Goal: Find specific page/section: Find specific page/section

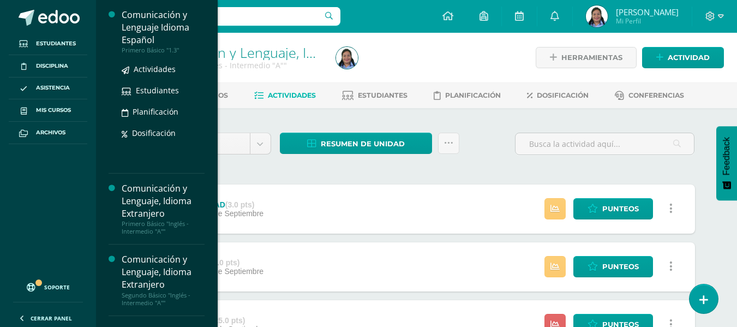
click at [155, 46] on div "Primero Básico "1.3"" at bounding box center [163, 50] width 83 height 8
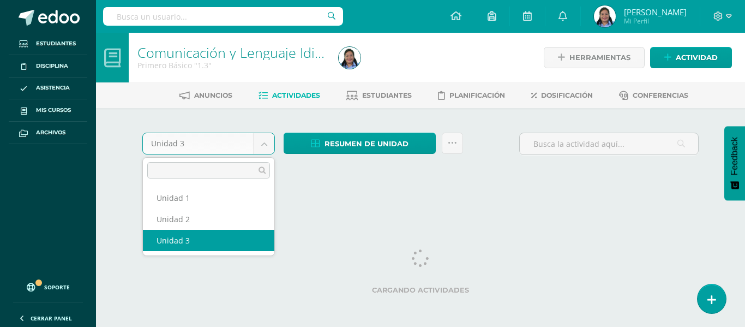
click at [266, 146] on body "Estudiantes Disciplina Asistencia Mis cursos Archivos Soporte Ayuda Reportar un…" at bounding box center [372, 103] width 745 height 206
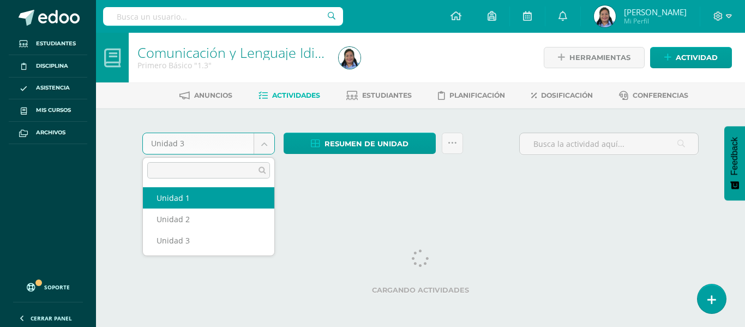
select select "Unidad 1"
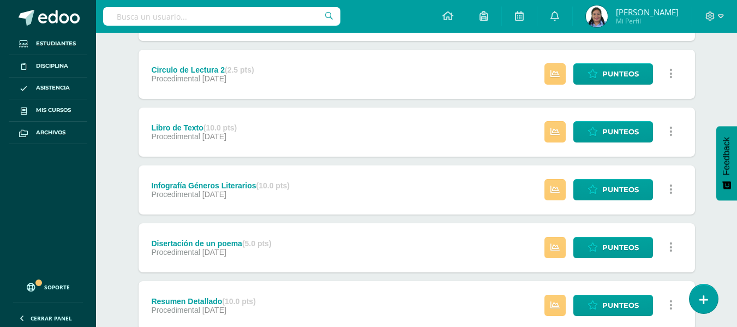
scroll to position [664, 0]
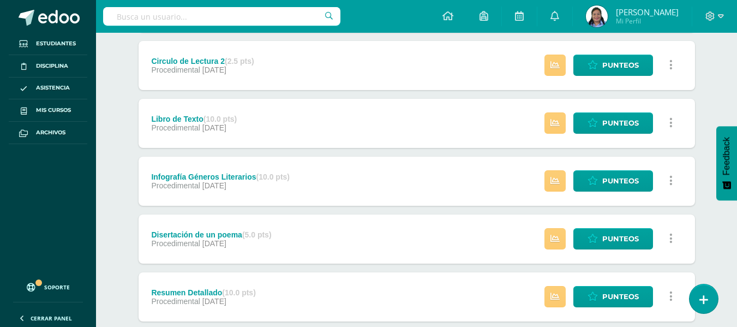
click at [349, 194] on div "Infografía Géneros Literarios (10.0 pts) Procedimental 19 de Febrero Estatus de…" at bounding box center [417, 181] width 556 height 49
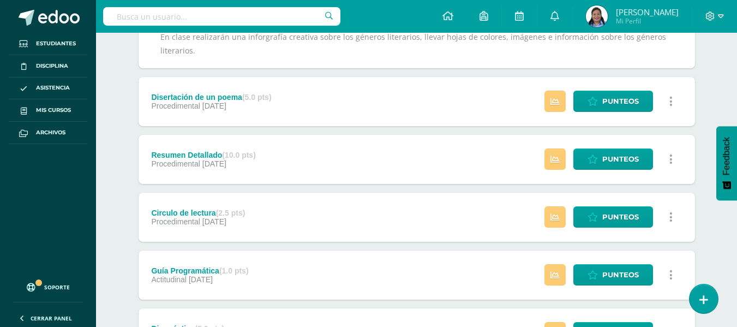
scroll to position [862, 0]
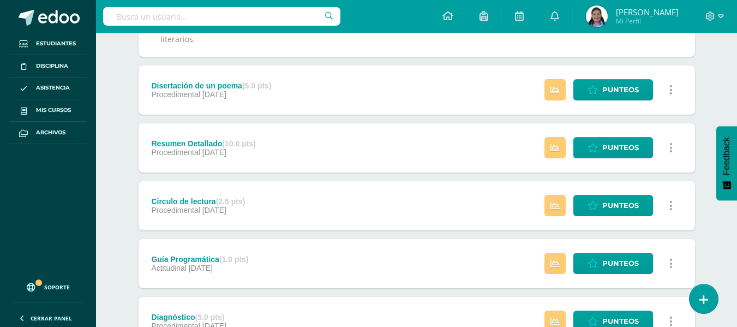
click at [338, 161] on div "Resumen Detallado (10.0 pts) Procedimental 18 de Febrero Estatus de Actividad: …" at bounding box center [417, 147] width 556 height 49
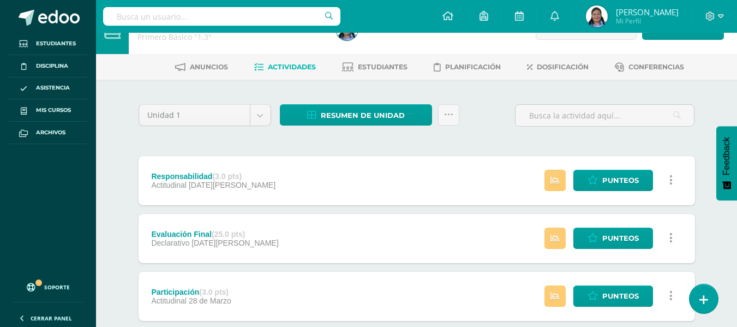
scroll to position [0, 0]
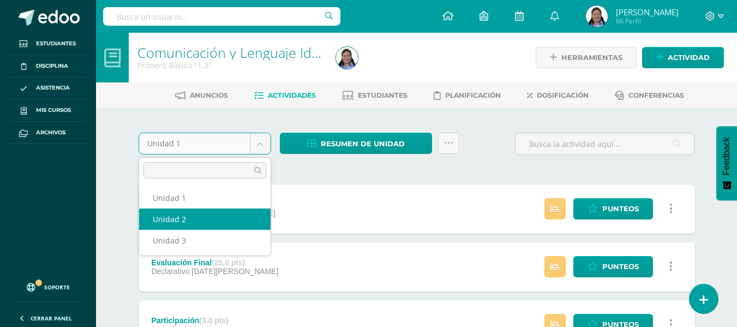
select select "Unidad 2"
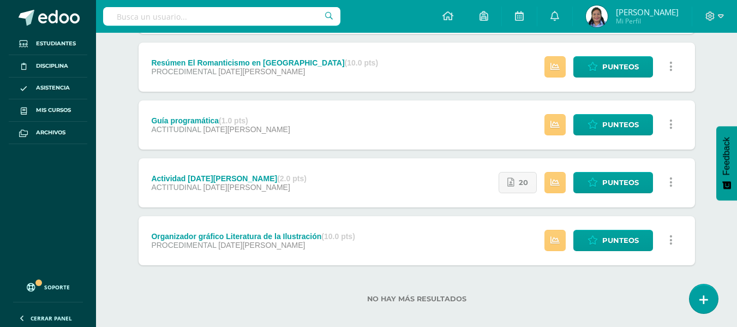
scroll to position [847, 0]
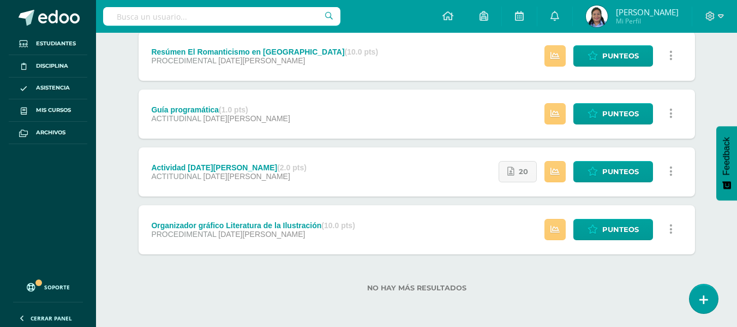
click at [452, 221] on div "Organizador gráfico Literatura de la Ilustración (10.0 pts) PROCEDIMENTAL 06 de…" at bounding box center [417, 229] width 556 height 49
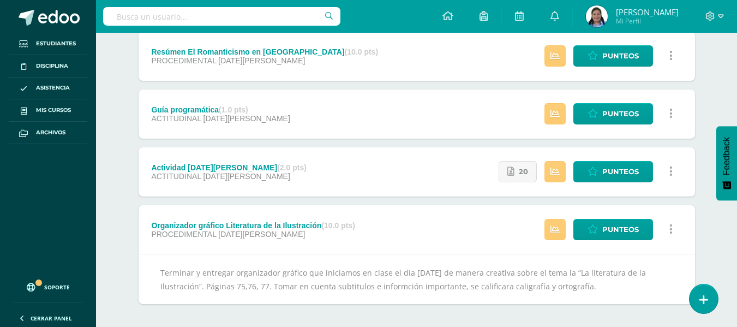
copy div "Páginas 75,76, 77. Tomar en cuenta subtitulos e informción importante, se calif…"
drag, startPoint x: 203, startPoint y: 281, endPoint x: 594, endPoint y: 291, distance: 390.7
click at [594, 291] on div "Terminar y entregar organizador gráfico que iniciamos en clase el día viernes d…" at bounding box center [417, 279] width 556 height 50
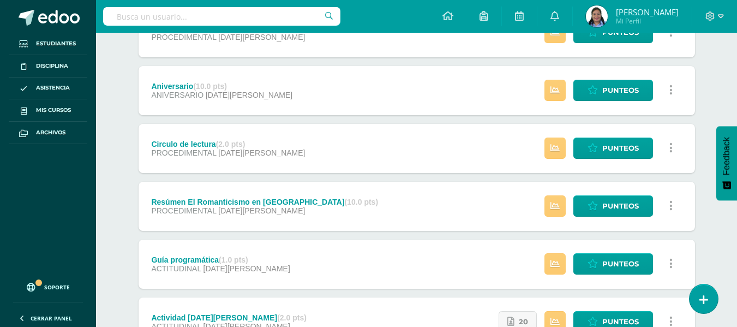
scroll to position [676, 0]
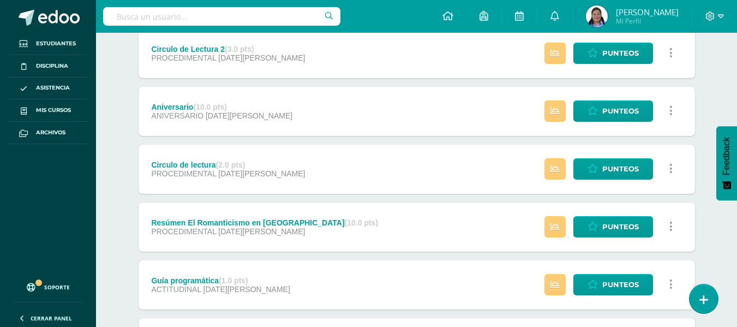
click at [417, 239] on div "Resúmen El Romanticismo en Guatemala (10.0 pts) PROCEDIMENTAL 22 de Mayo Estatu…" at bounding box center [417, 226] width 556 height 49
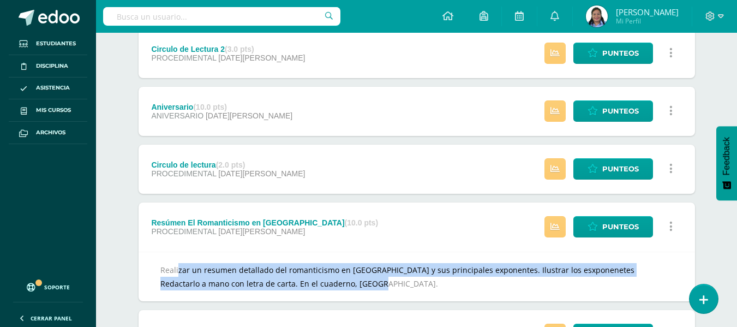
copy div "Realizar un resumen detallado del romanticismo en Guatemala y sus principales e…"
drag, startPoint x: 154, startPoint y: 265, endPoint x: 327, endPoint y: 284, distance: 174.0
click at [327, 284] on div "Realizar un resumen detallado del romanticismo en Guatemala y sus principales e…" at bounding box center [417, 276] width 556 height 50
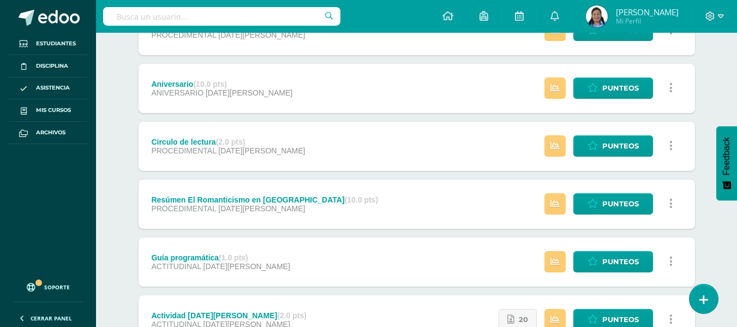
scroll to position [0, 0]
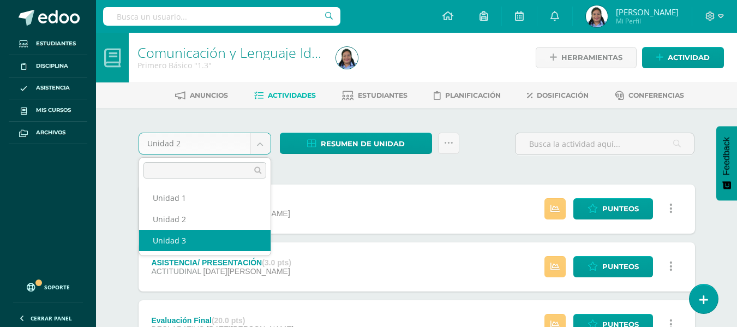
select select "Unidad 3"
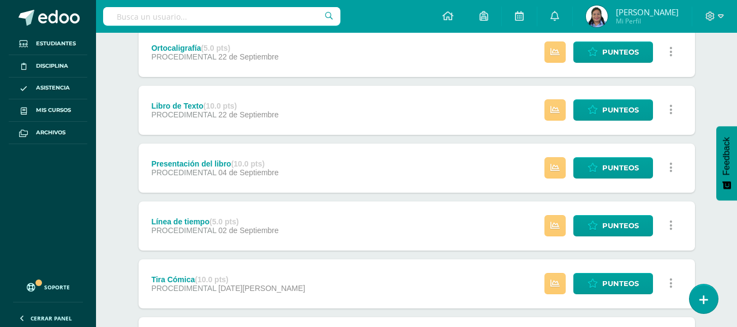
scroll to position [442, 0]
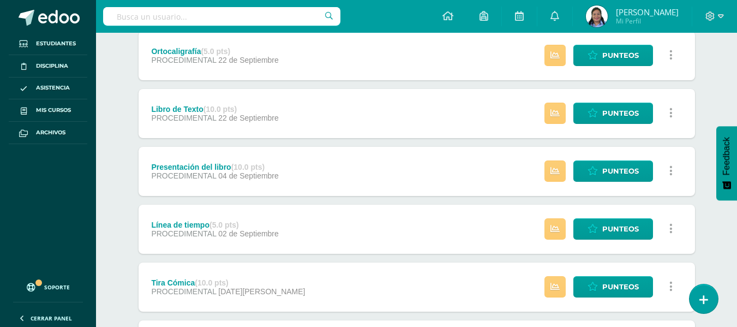
click at [404, 241] on div "Línea de tiempo (5.0 pts) PROCEDIMENTAL [DATE] Estatus de Actividad: -1 Estudia…" at bounding box center [417, 229] width 556 height 49
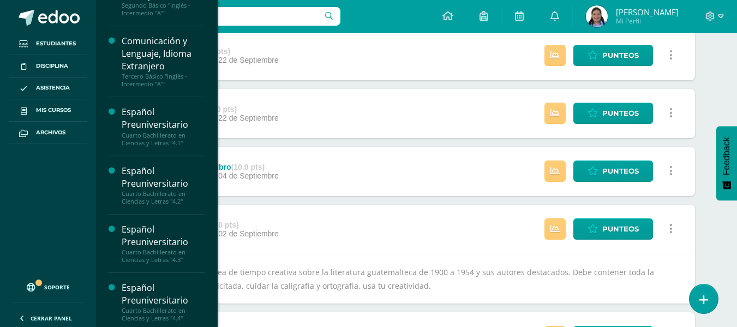
scroll to position [181, 0]
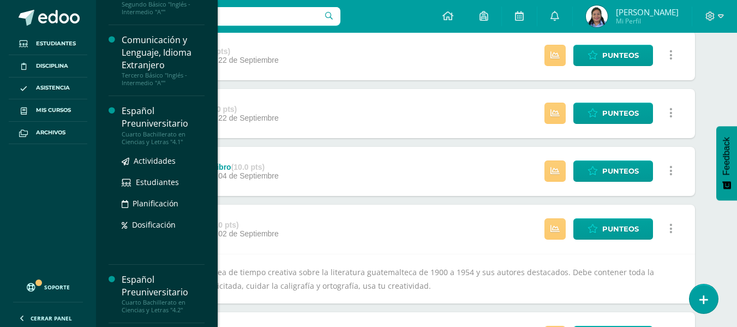
click at [163, 136] on div "Cuarto Bachillerato en Ciencias y Letras "4.1"" at bounding box center [163, 137] width 83 height 15
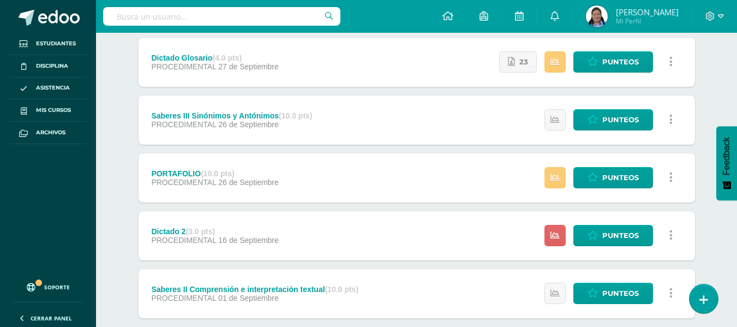
scroll to position [439, 0]
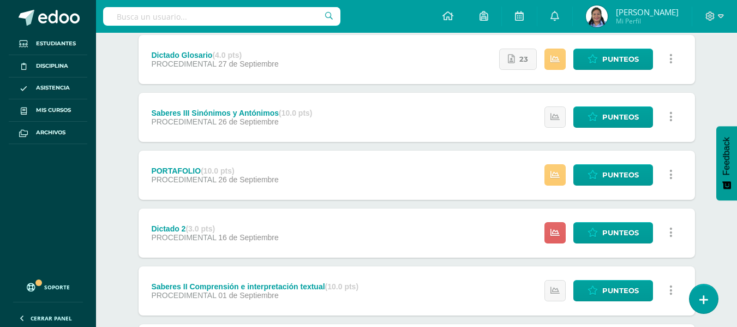
click at [716, 126] on div "Unidad 3 Unidad 1 Unidad 2 Unidad 3 Resumen de unidad Descargar como HTML Desca…" at bounding box center [417, 144] width 600 height 950
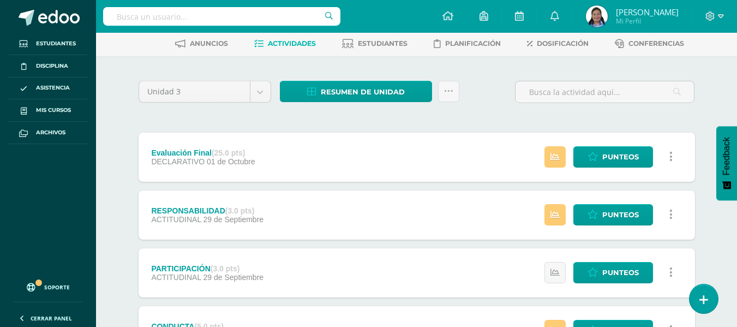
scroll to position [35, 0]
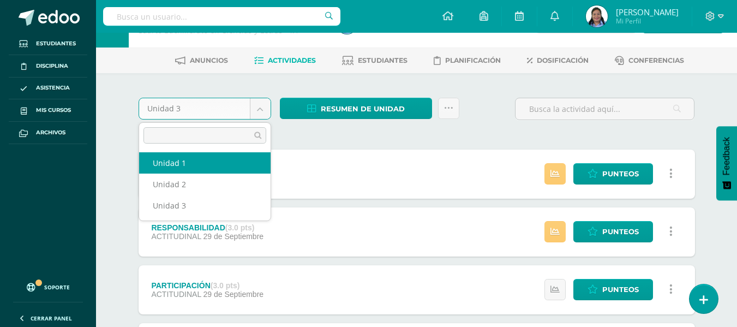
select select "Unidad 1"
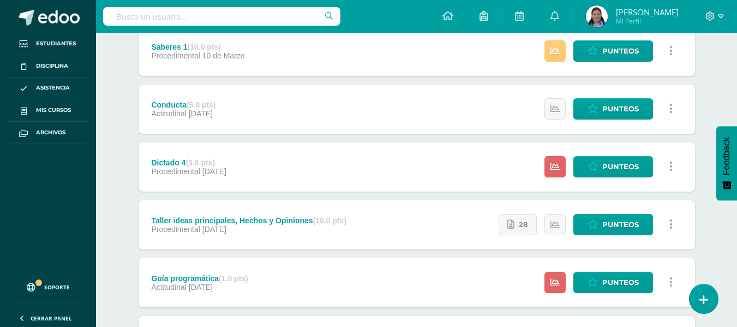
scroll to position [688, 0]
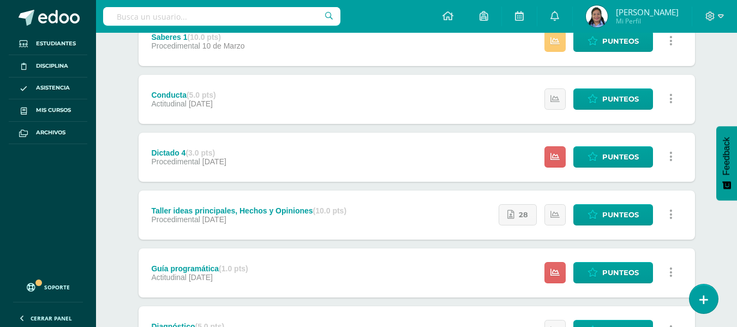
click at [353, 214] on div "Taller ideas principales, Hechos y Opiniones (10.0 pts) Procedimental [DATE]" at bounding box center [249, 214] width 221 height 49
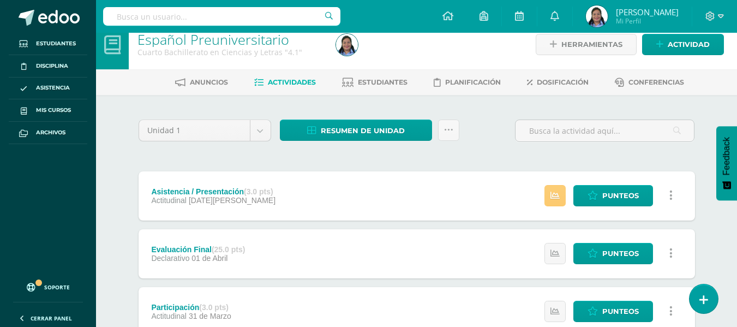
scroll to position [0, 0]
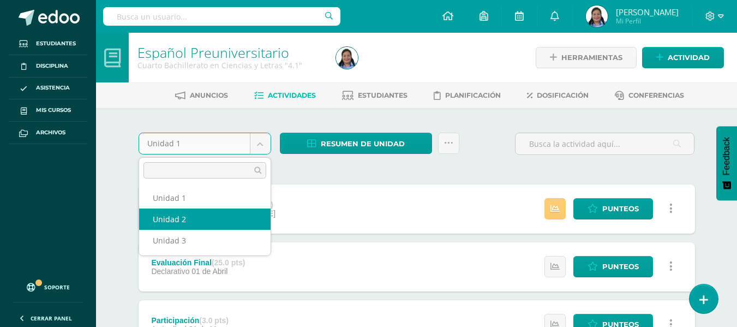
select select "Unidad 2"
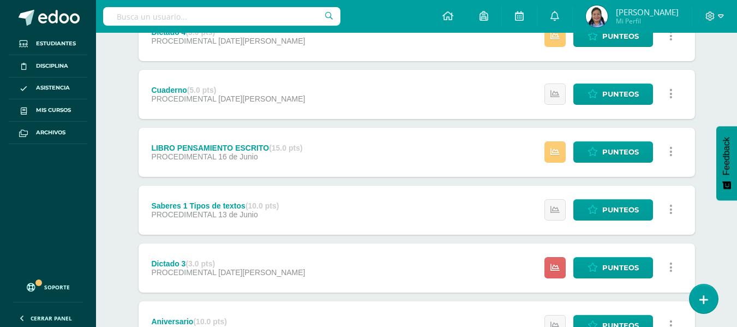
scroll to position [523, 0]
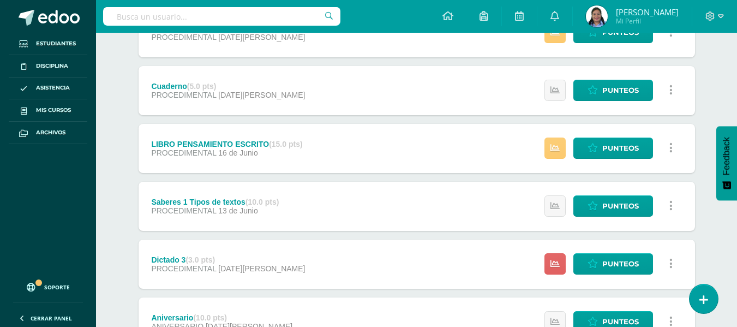
click at [420, 140] on div "LIBRO PENSAMIENTO ESCRITO (15.0 pts) PROCEDIMENTAL [DATE][PERSON_NAME] Estatus …" at bounding box center [417, 148] width 556 height 49
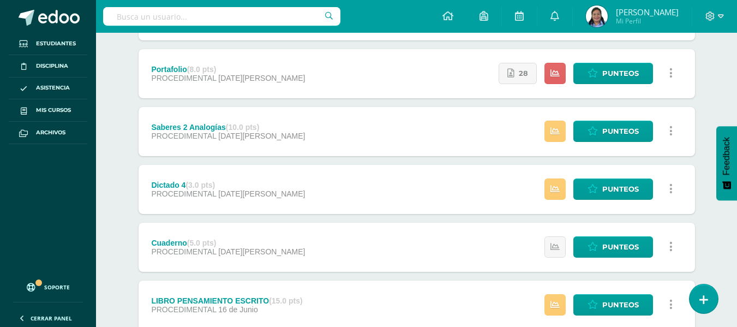
scroll to position [0, 0]
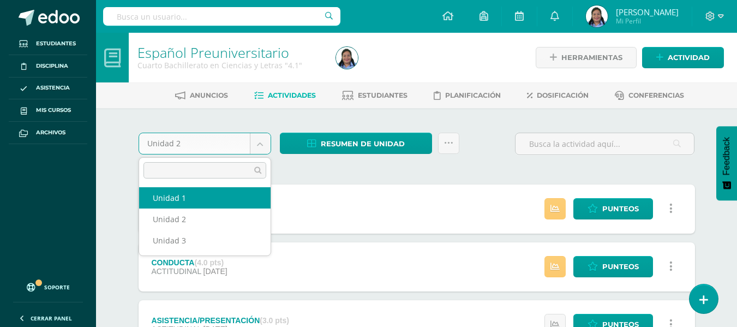
select select "Unidad 1"
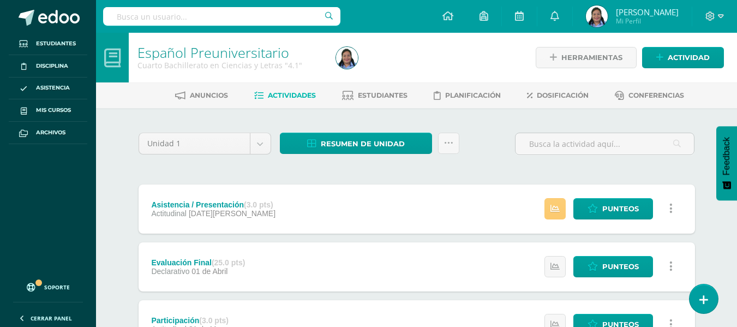
drag, startPoint x: 0, startPoint y: 0, endPoint x: 506, endPoint y: 155, distance: 528.9
click at [506, 155] on div "Unidad 1 Unidad 1 Unidad 2 Unidad 3 Resumen de unidad Descargar como HTML Desca…" at bounding box center [416, 148] width 565 height 31
